Goal: Submit feedback/report problem

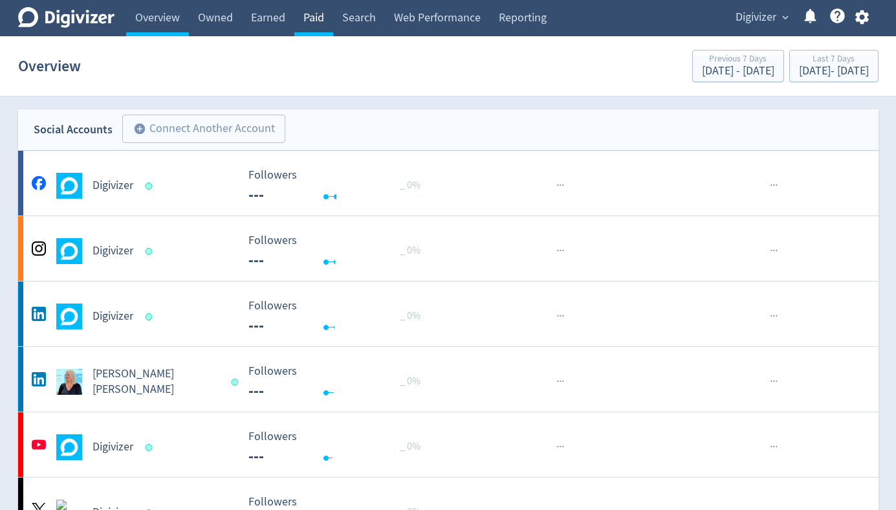
click at [316, 20] on link "Paid" at bounding box center [313, 18] width 39 height 36
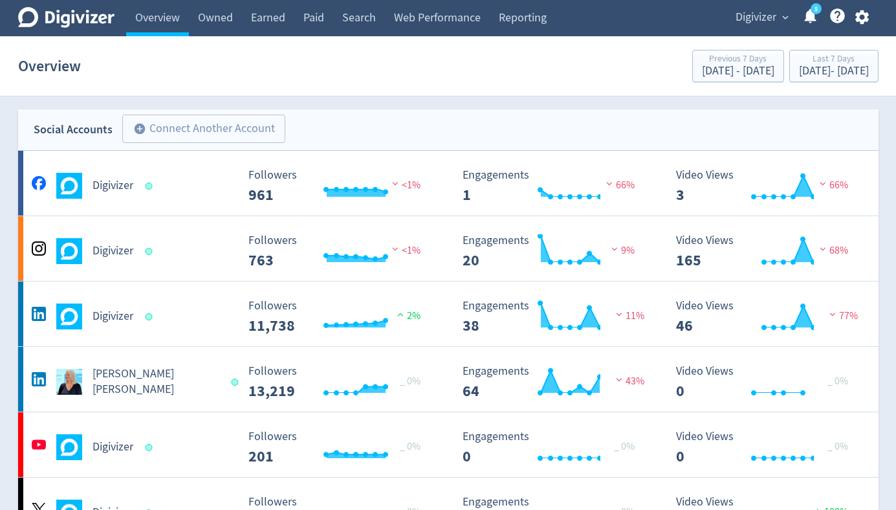
click at [749, 19] on span "Digivizer" at bounding box center [755, 17] width 41 height 21
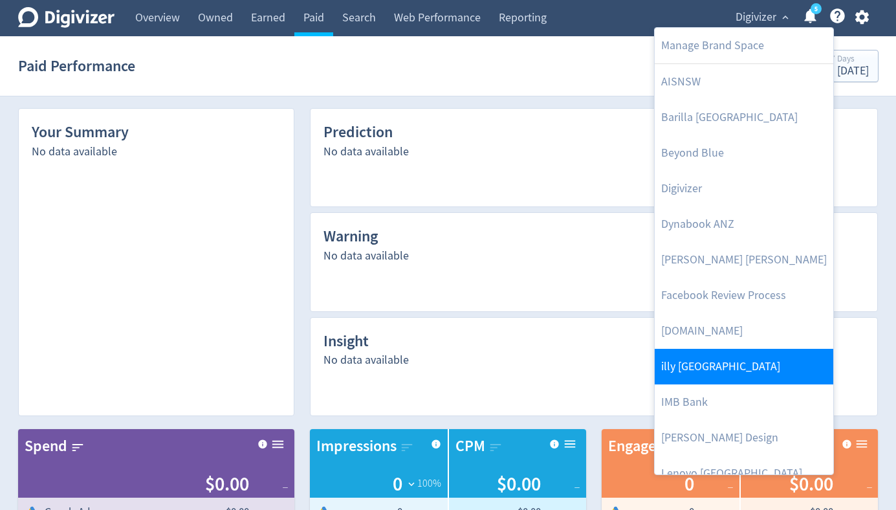
click at [704, 363] on link "illy [GEOGRAPHIC_DATA]" at bounding box center [743, 367] width 178 height 36
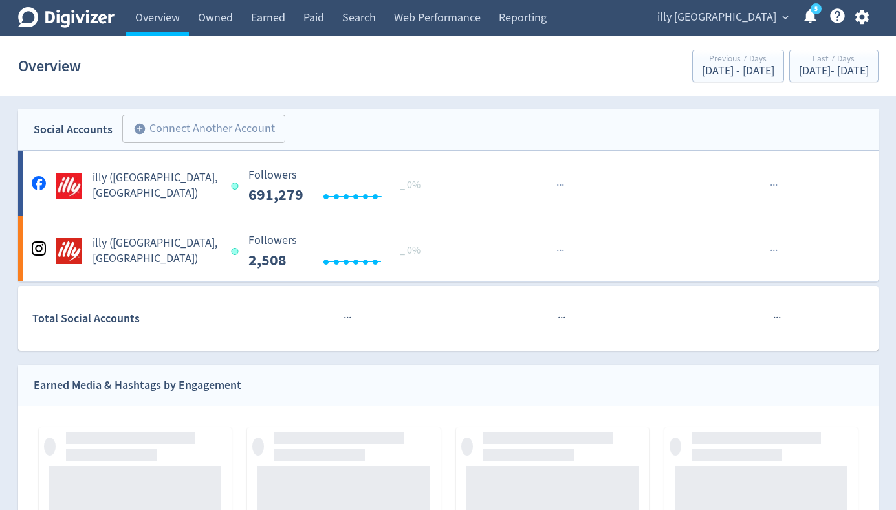
click at [759, 21] on span "illy [GEOGRAPHIC_DATA]" at bounding box center [716, 17] width 119 height 21
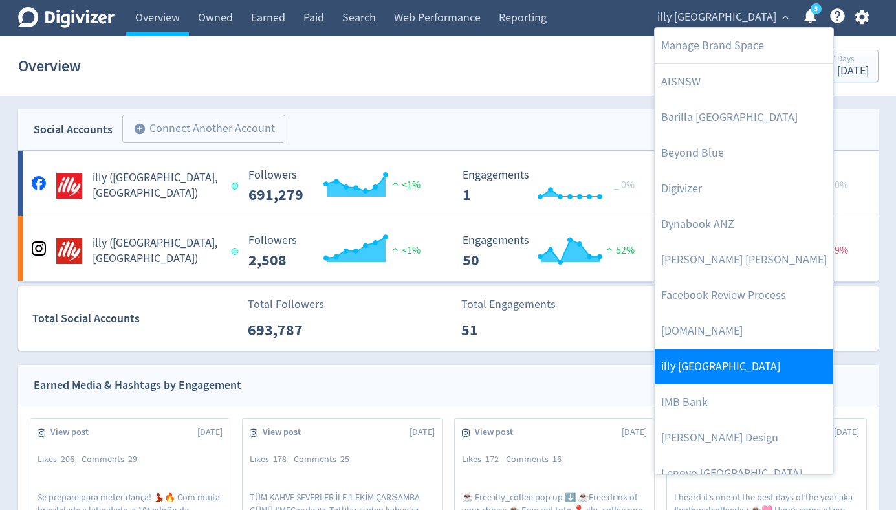
scroll to position [159, 0]
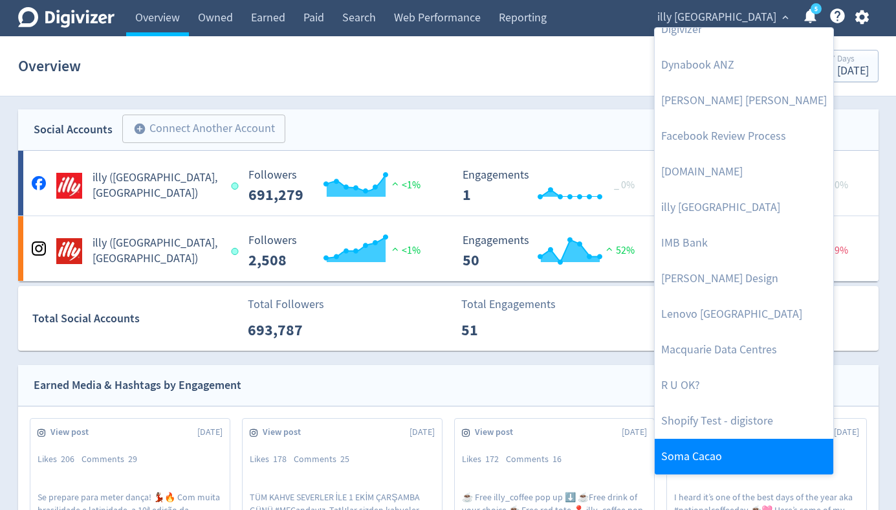
click at [716, 443] on link "Soma Cacao" at bounding box center [743, 456] width 178 height 36
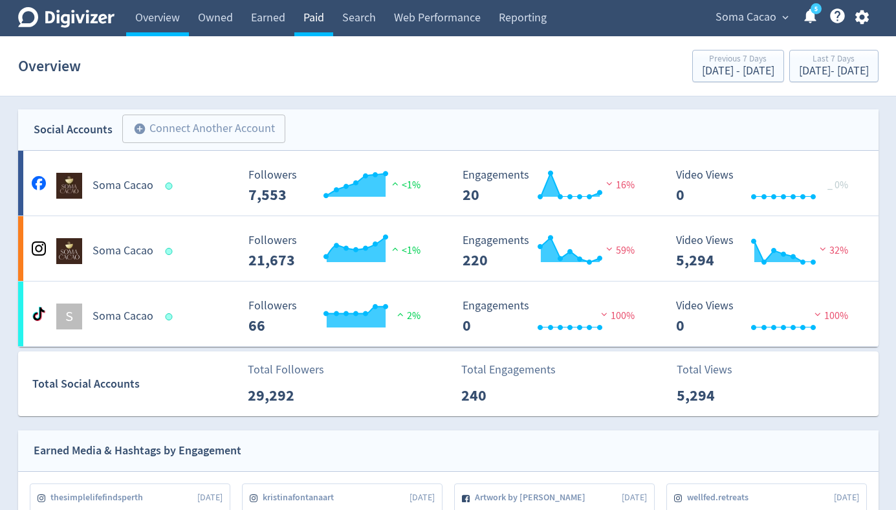
click at [317, 19] on link "Paid" at bounding box center [313, 18] width 39 height 36
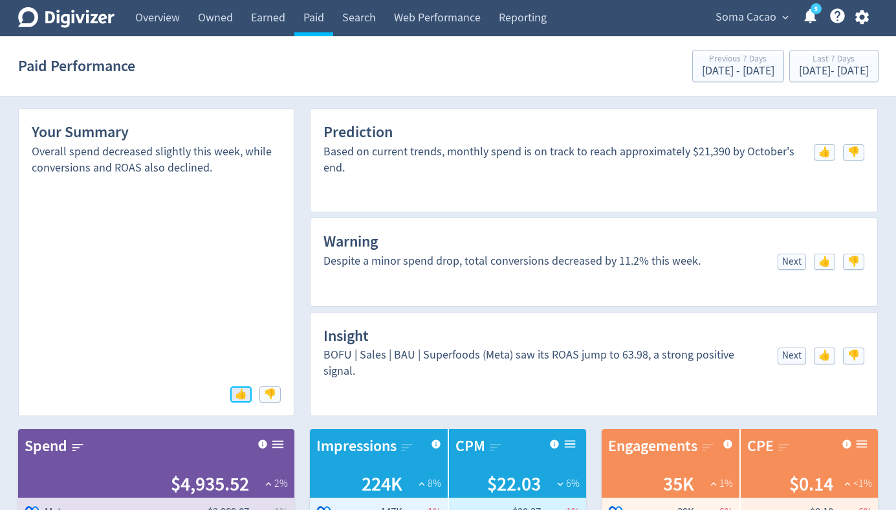
click at [246, 393] on span "👍" at bounding box center [241, 394] width 12 height 10
click at [274, 393] on span "👎" at bounding box center [270, 394] width 12 height 10
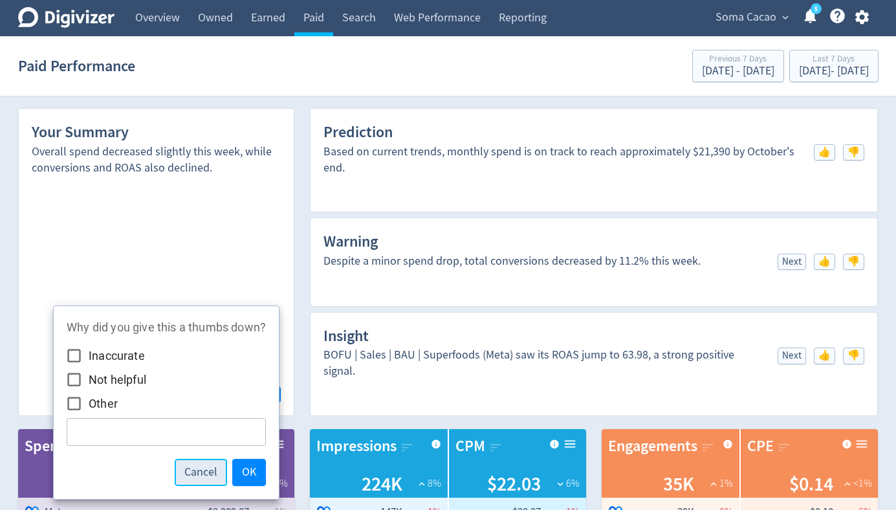
click at [193, 468] on span "Cancel" at bounding box center [200, 472] width 33 height 12
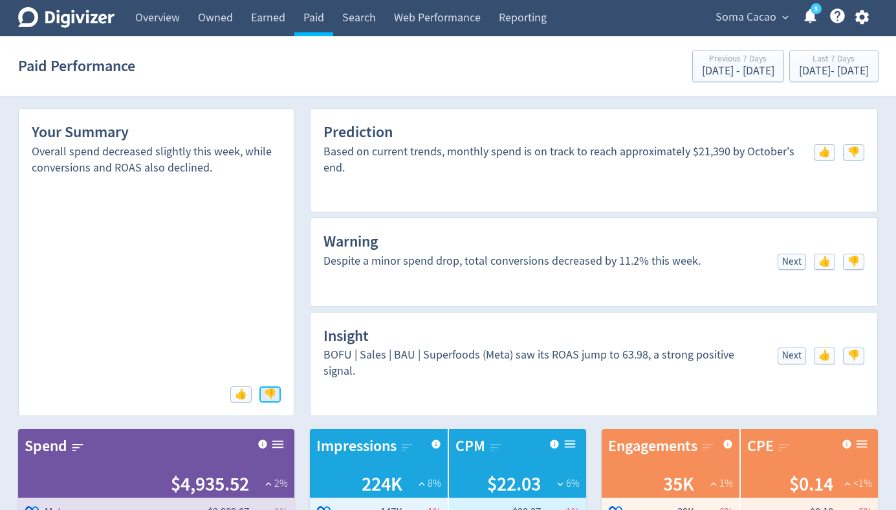
click at [271, 393] on span "👎" at bounding box center [270, 394] width 12 height 10
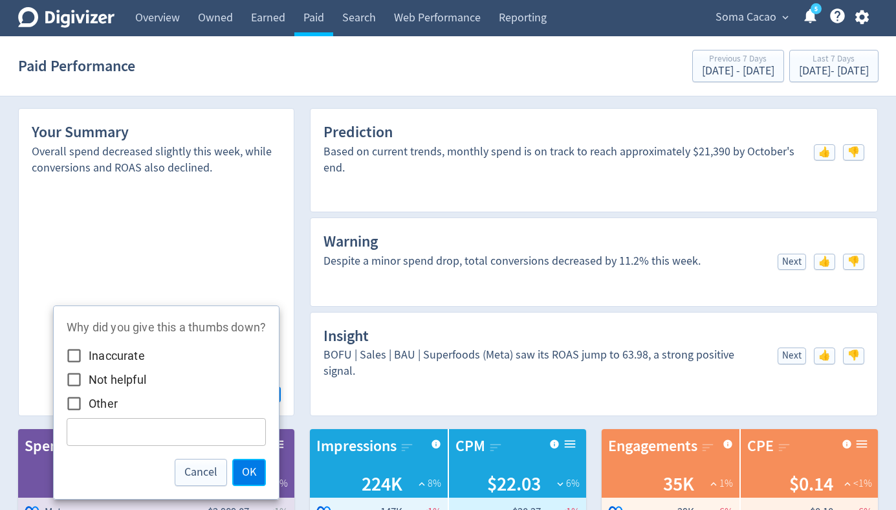
click at [249, 472] on span "OK" at bounding box center [249, 472] width 14 height 12
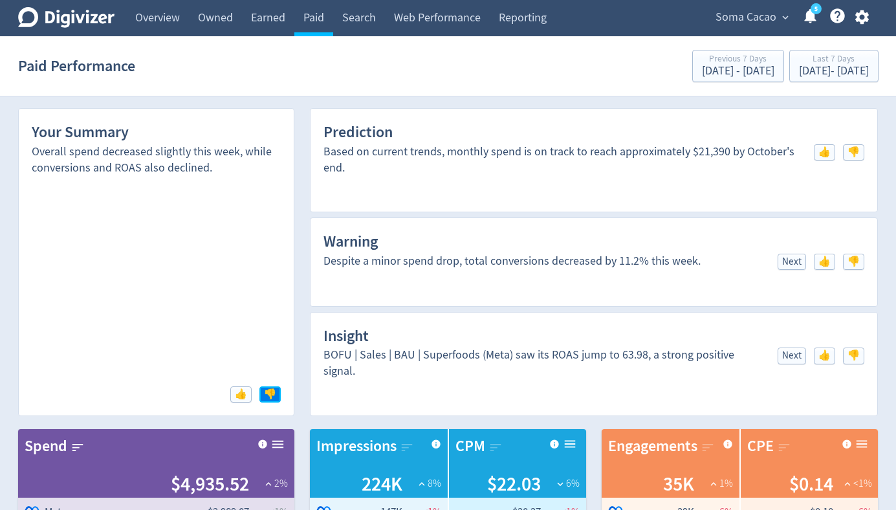
click at [274, 391] on span "👎" at bounding box center [270, 394] width 12 height 10
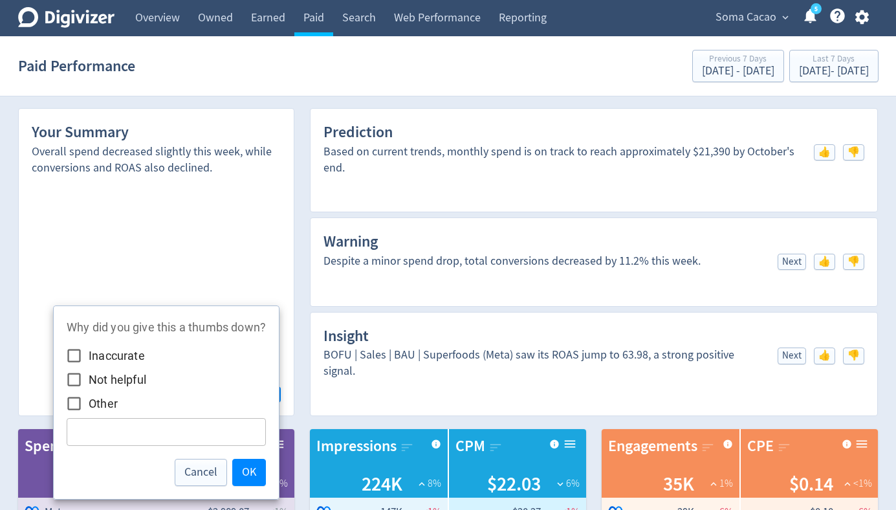
click at [89, 353] on span "Inaccurate" at bounding box center [117, 355] width 56 height 17
click at [89, 353] on input "Inaccurate" at bounding box center [73, 355] width 29 height 29
checkbox input "true"
click at [677, 182] on div at bounding box center [448, 255] width 896 height 510
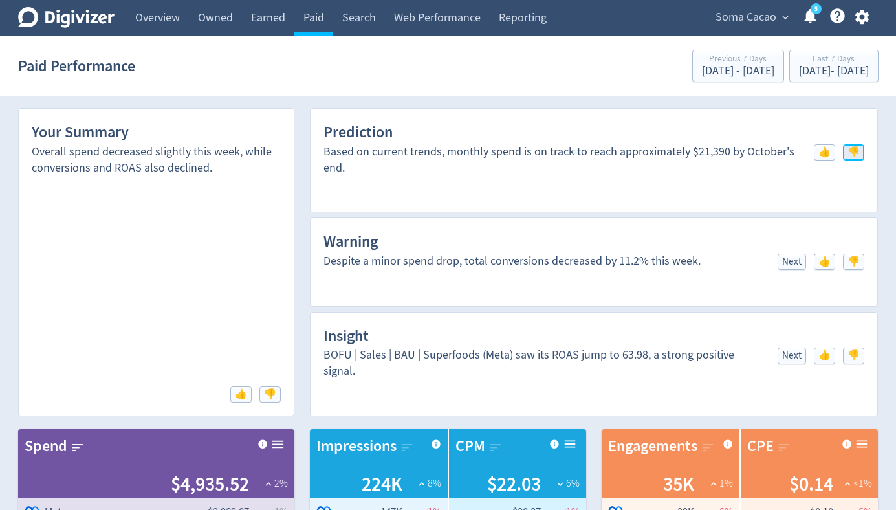
click at [855, 148] on span "👎" at bounding box center [853, 152] width 12 height 10
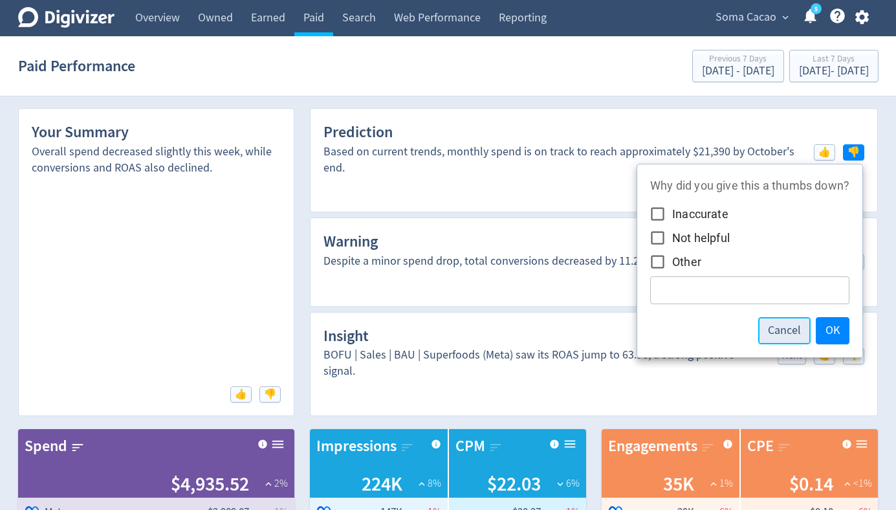
click at [786, 334] on span "Cancel" at bounding box center [784, 331] width 33 height 12
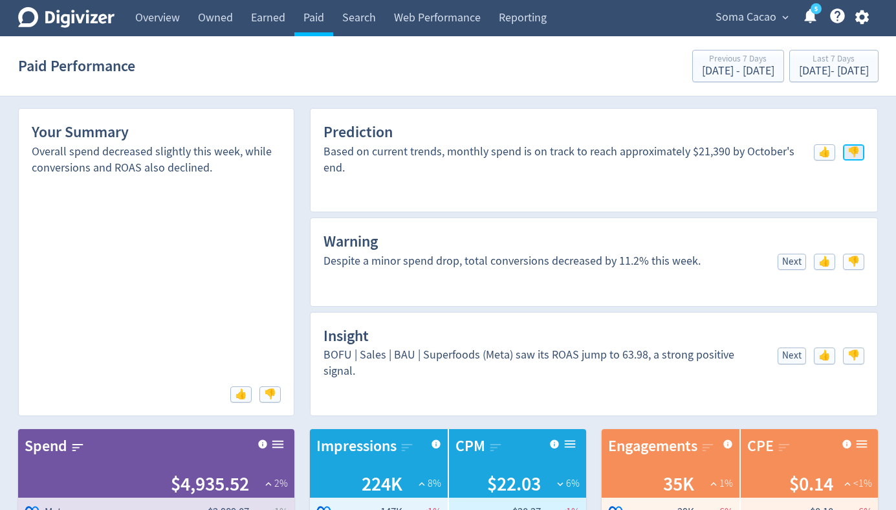
click at [853, 151] on span "👎" at bounding box center [853, 152] width 12 height 10
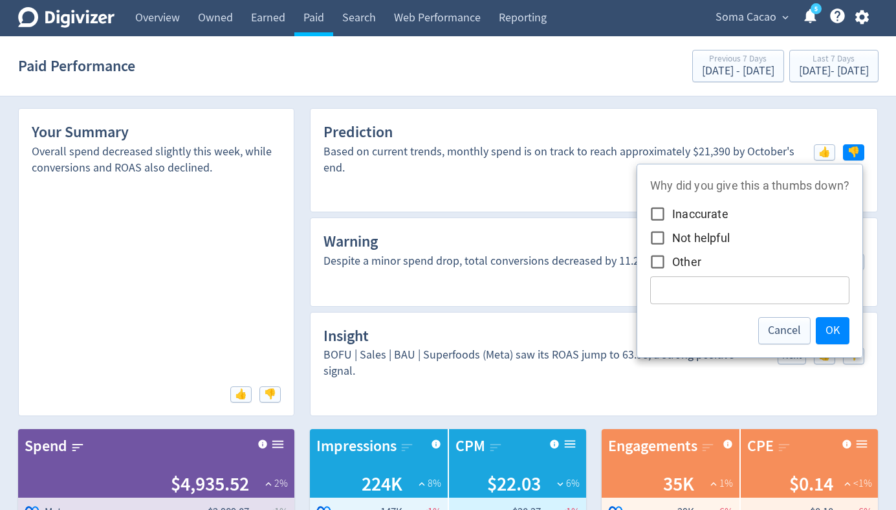
click at [671, 264] on input "Other" at bounding box center [657, 261] width 29 height 29
checkbox input "true"
click at [667, 221] on input "Inaccurate" at bounding box center [657, 213] width 29 height 29
click at [684, 219] on span "Inaccurate" at bounding box center [700, 213] width 56 height 17
click at [659, 214] on input "Inaccurate" at bounding box center [657, 213] width 29 height 29
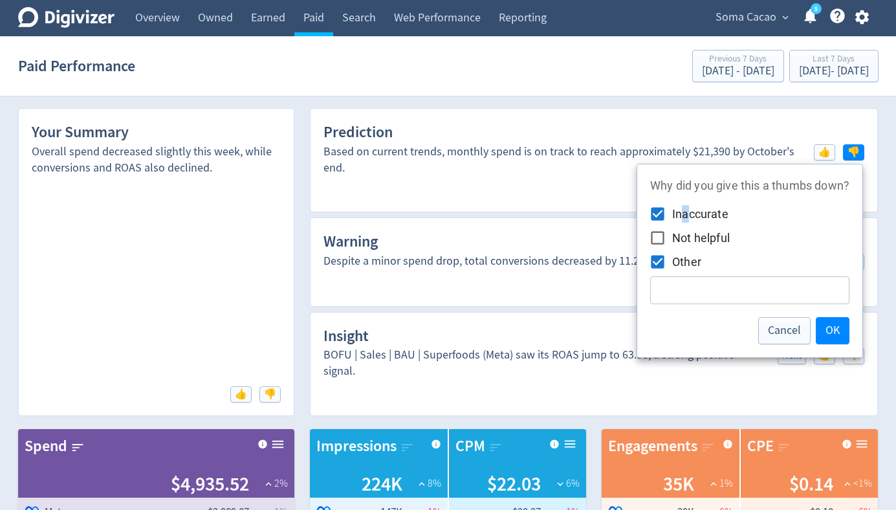
checkbox input "false"
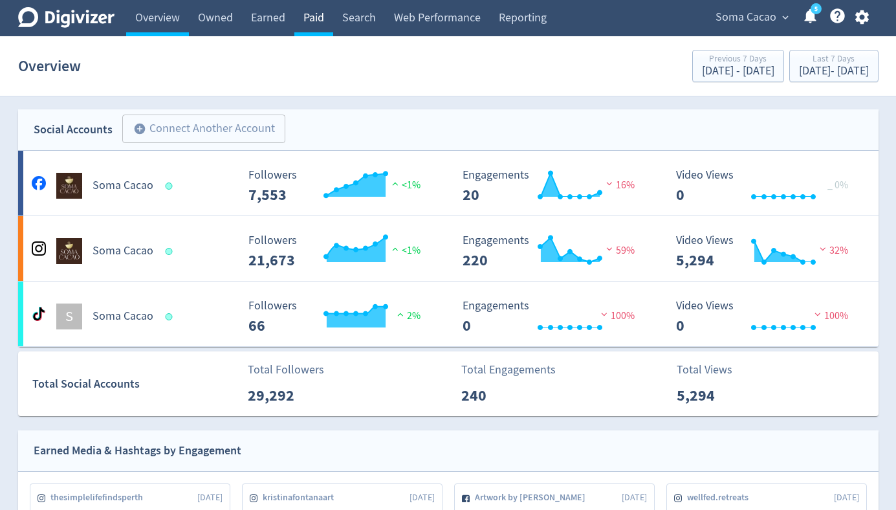
click at [317, 23] on link "Paid" at bounding box center [313, 18] width 39 height 36
